Goal: Information Seeking & Learning: Learn about a topic

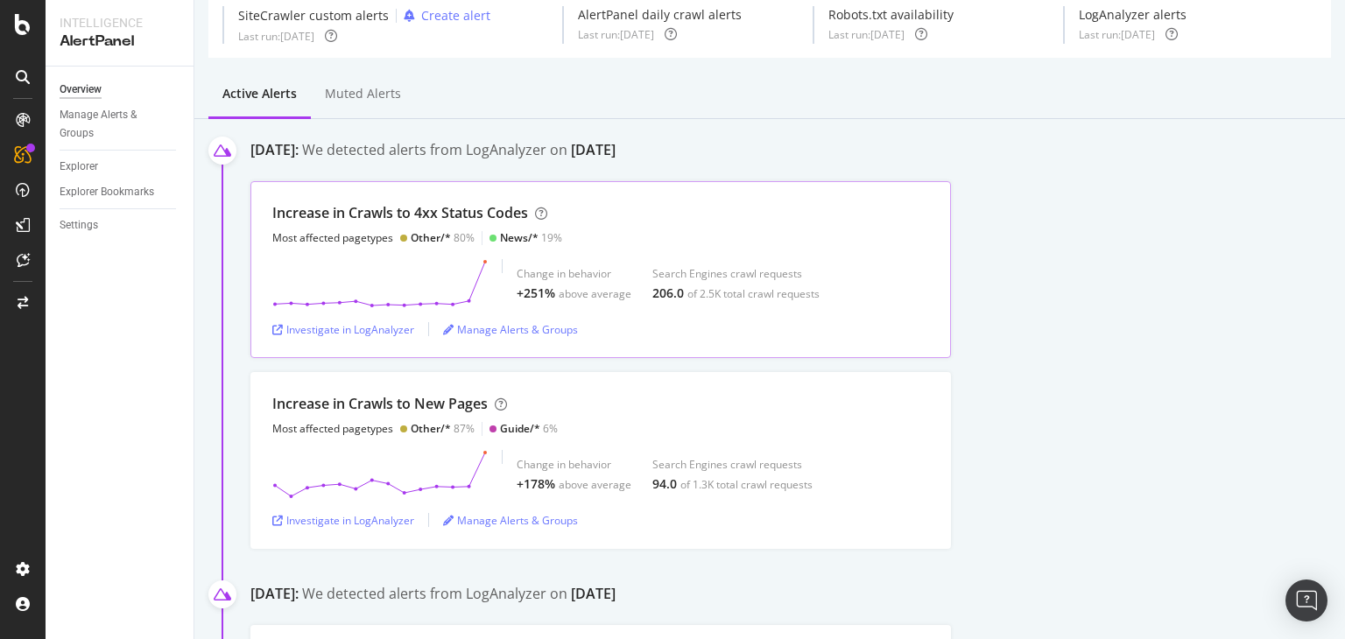
scroll to position [170, 0]
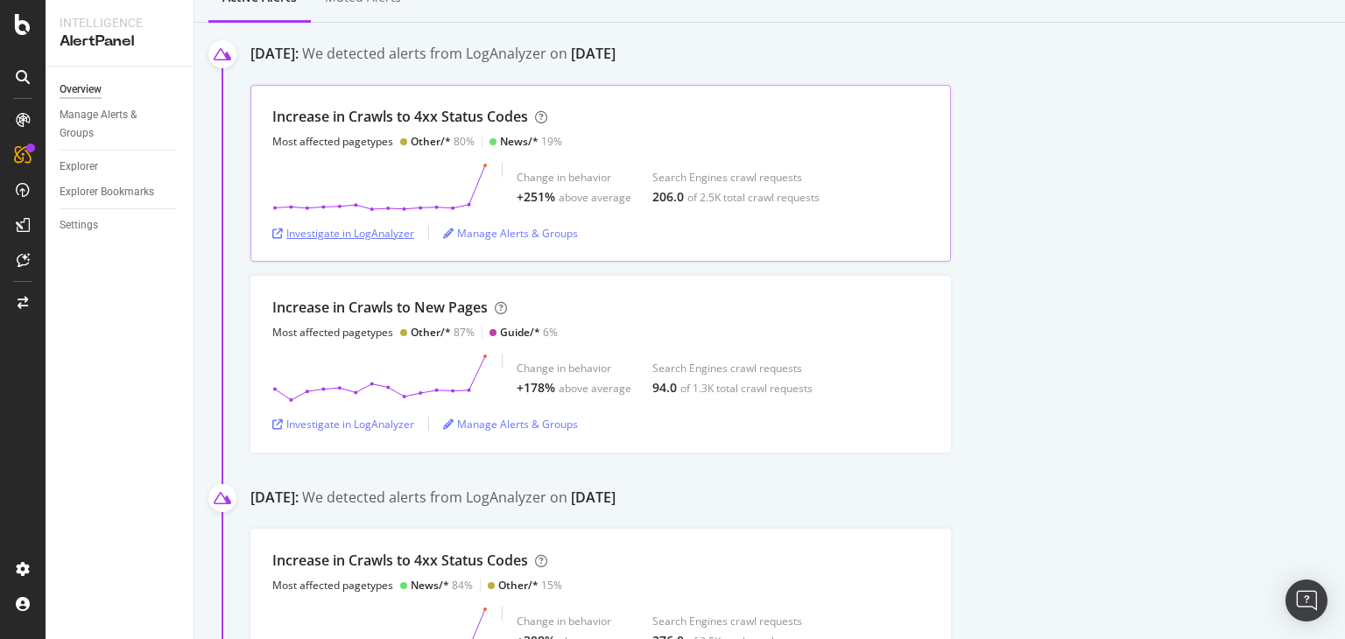
click at [380, 236] on div "Investigate in LogAnalyzer" at bounding box center [343, 233] width 142 height 15
click at [381, 429] on div "Investigate in LogAnalyzer" at bounding box center [343, 424] width 142 height 15
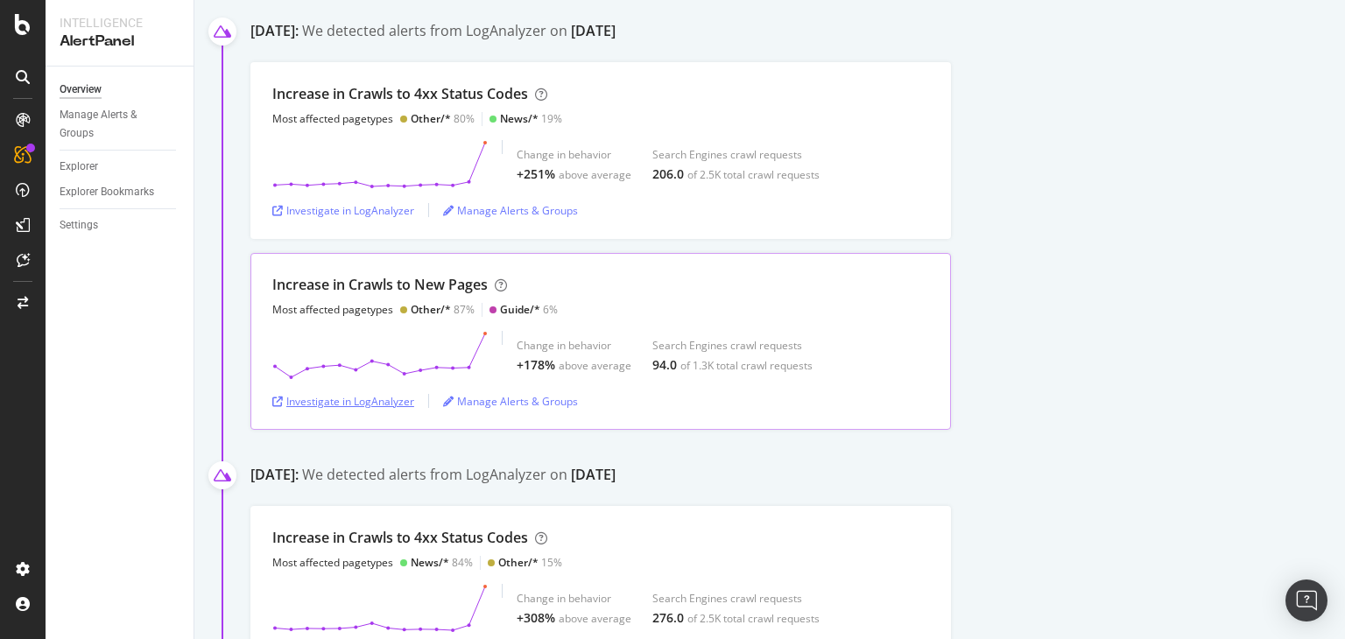
scroll to position [0, 0]
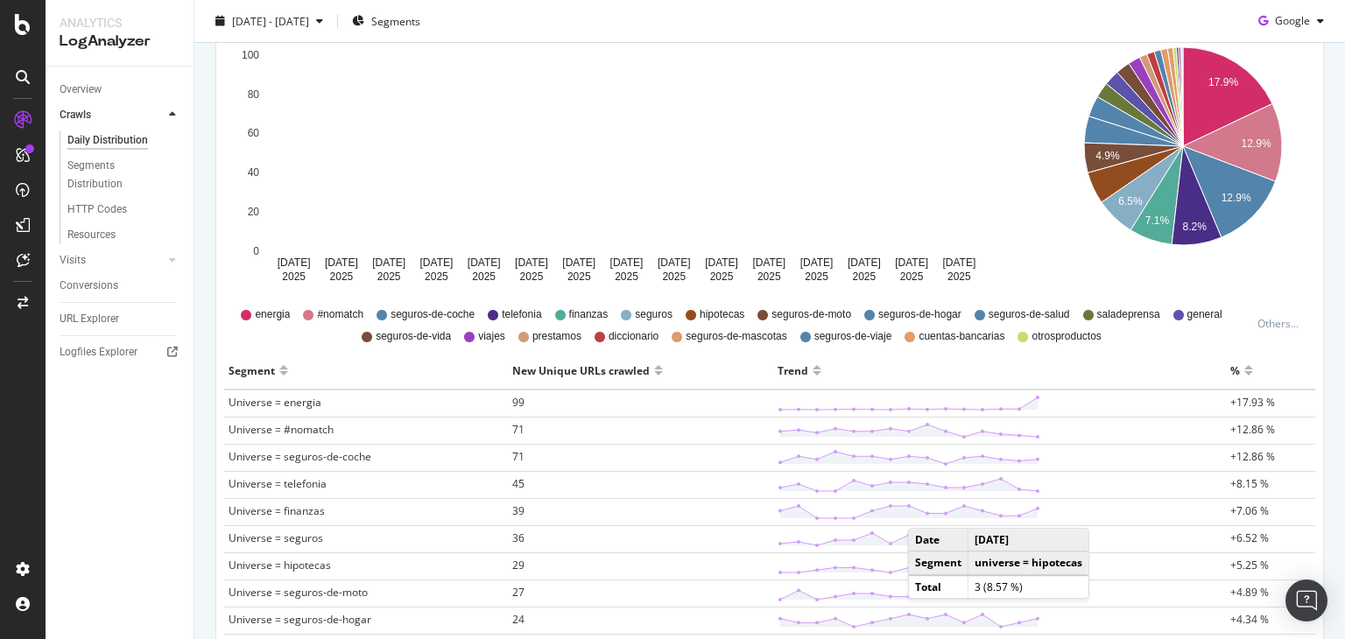
scroll to position [294, 0]
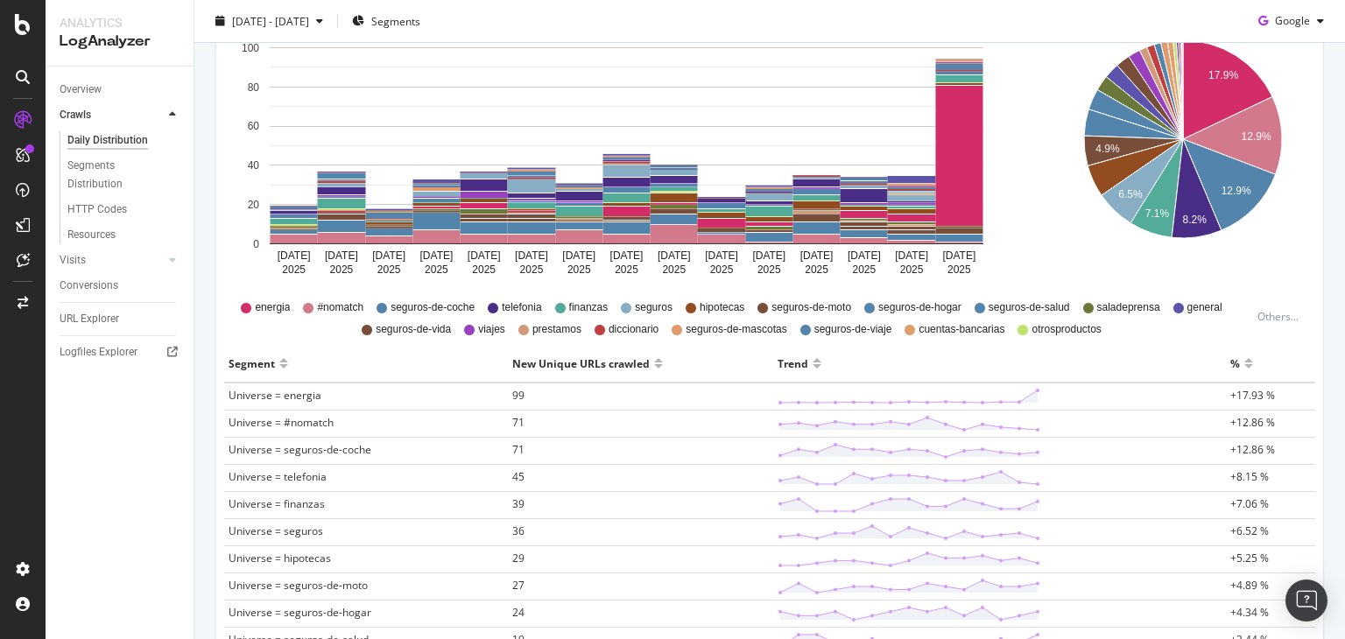
click at [1237, 395] on span "+17.93 %" at bounding box center [1252, 395] width 45 height 15
click at [287, 388] on span "Universe = energia" at bounding box center [275, 395] width 93 height 15
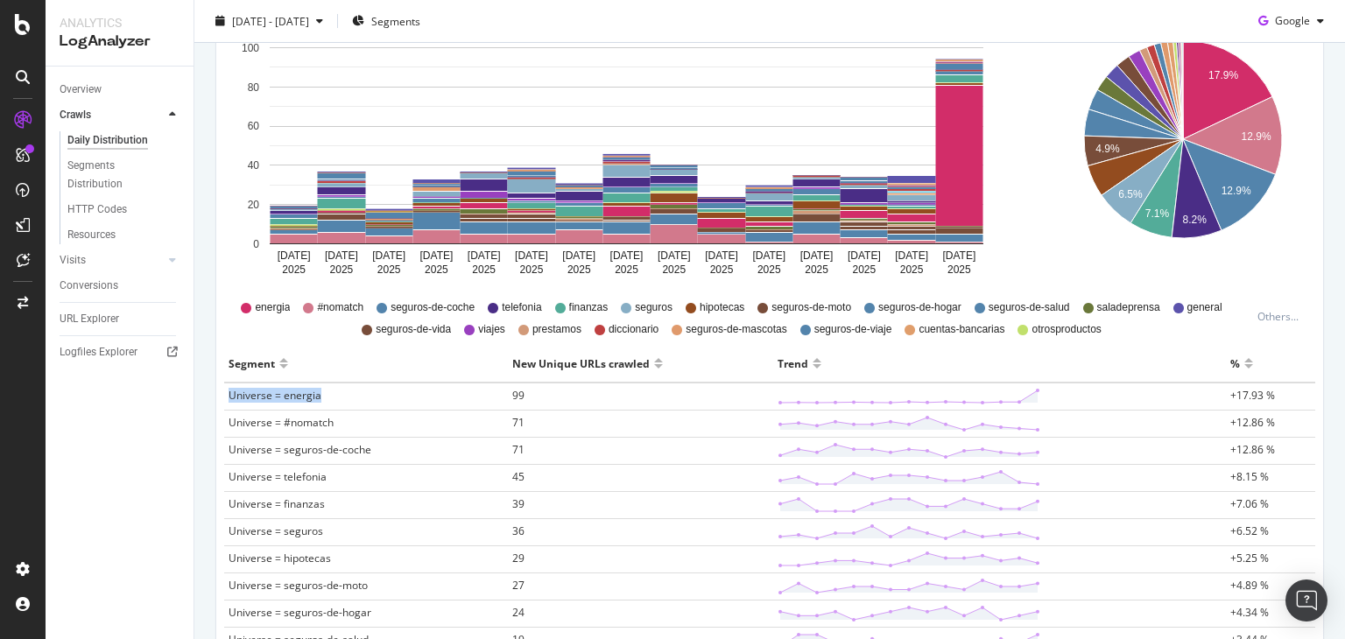
click at [287, 388] on span "Universe = energia" at bounding box center [275, 395] width 93 height 15
click at [512, 390] on span "99" at bounding box center [518, 395] width 12 height 15
